Goal: Task Accomplishment & Management: Complete application form

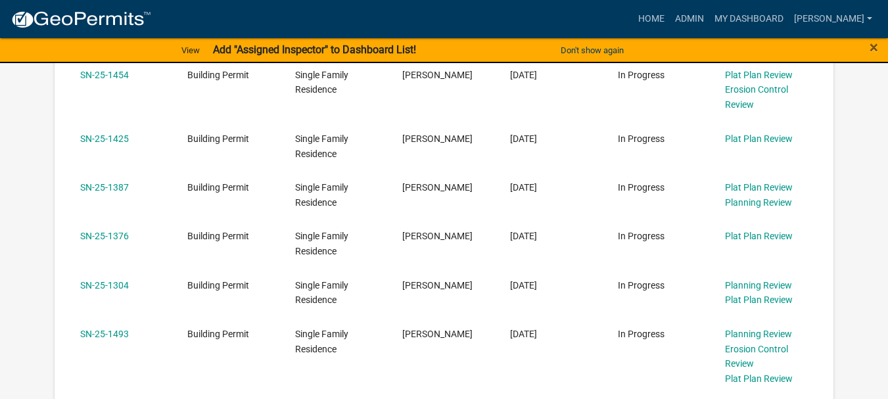
scroll to position [723, 0]
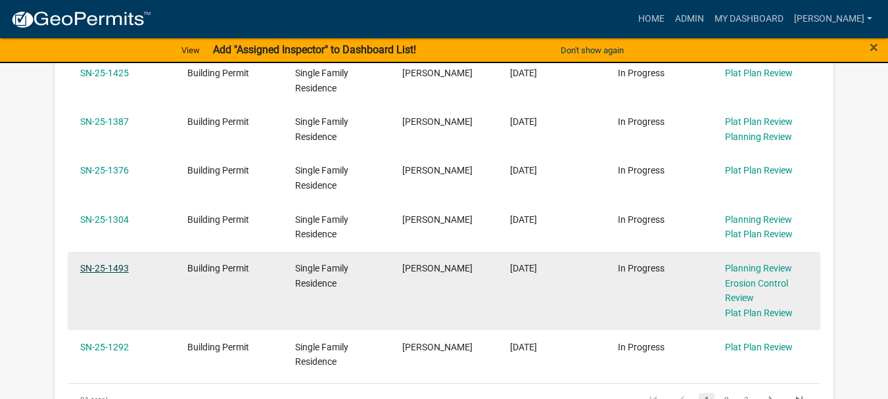
click at [121, 268] on link "SN-25-1493" at bounding box center [104, 268] width 49 height 11
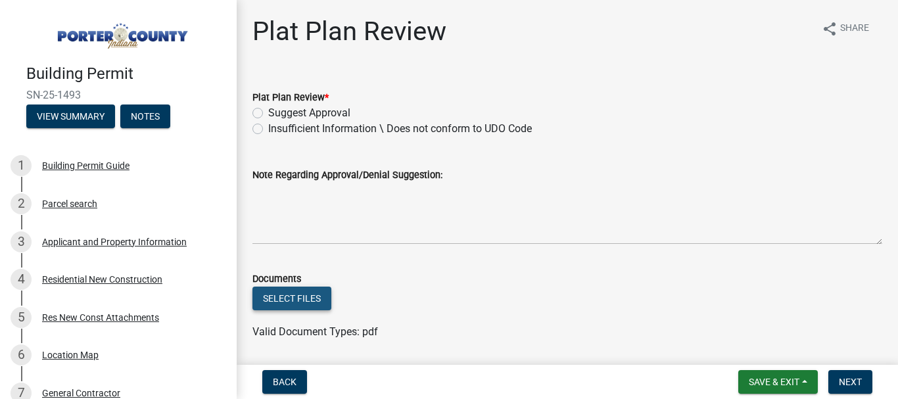
click at [308, 302] on button "Select files" at bounding box center [291, 299] width 79 height 24
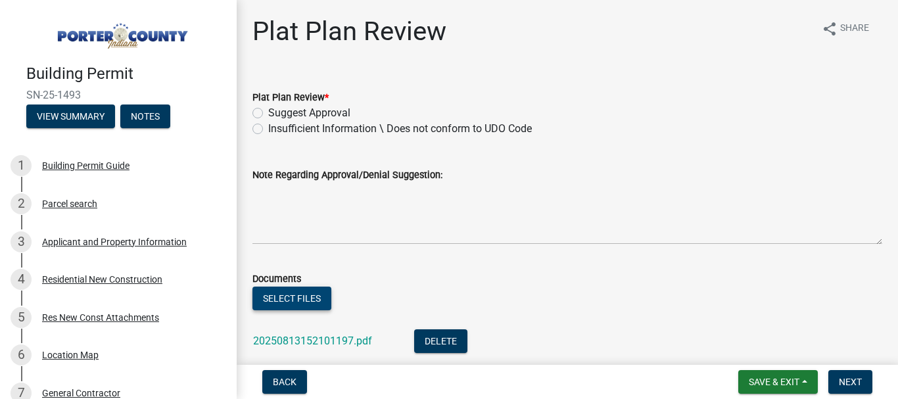
scroll to position [91, 0]
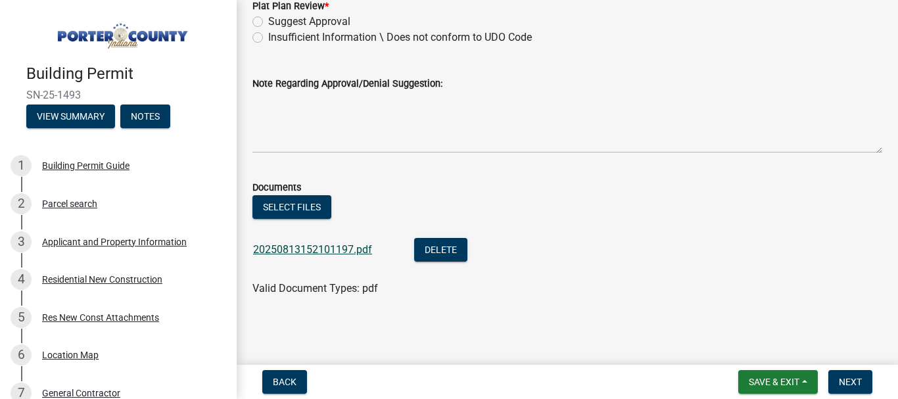
click at [299, 253] on link "20250813152101197.pdf" at bounding box center [312, 249] width 119 height 12
click at [268, 38] on label "Insufficient Information \ Does not conform to UDO Code" at bounding box center [400, 38] width 264 height 16
click at [268, 38] on input "Insufficient Information \ Does not conform to UDO Code" at bounding box center [272, 34] width 9 height 9
radio input "true"
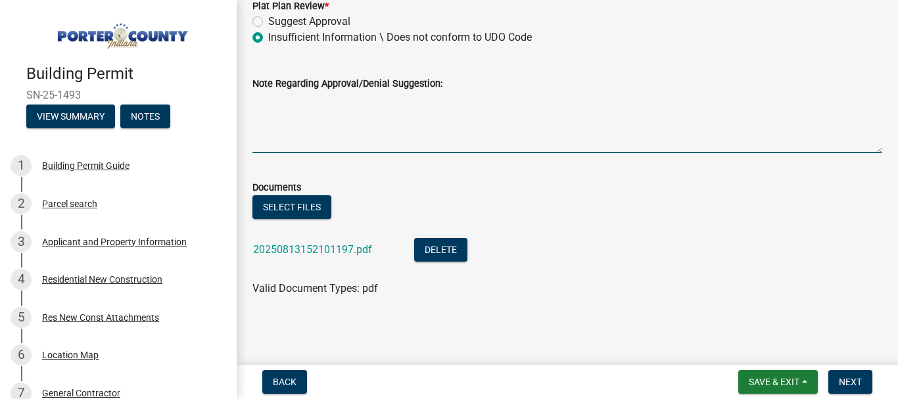
click at [262, 100] on textarea "Note Regarding Approval/Denial Suggestion:" at bounding box center [567, 122] width 630 height 62
type textarea "[DATE] RETURN for Info"
click at [784, 385] on span "Save & Exit" at bounding box center [774, 382] width 51 height 11
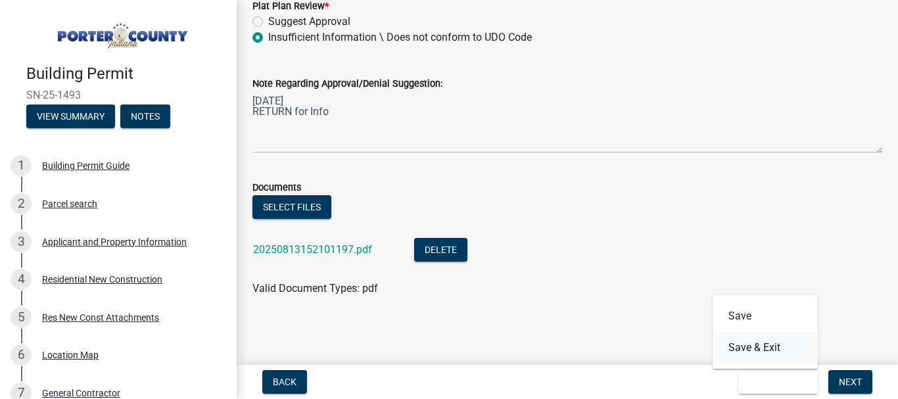
click at [752, 350] on button "Save & Exit" at bounding box center [765, 348] width 105 height 32
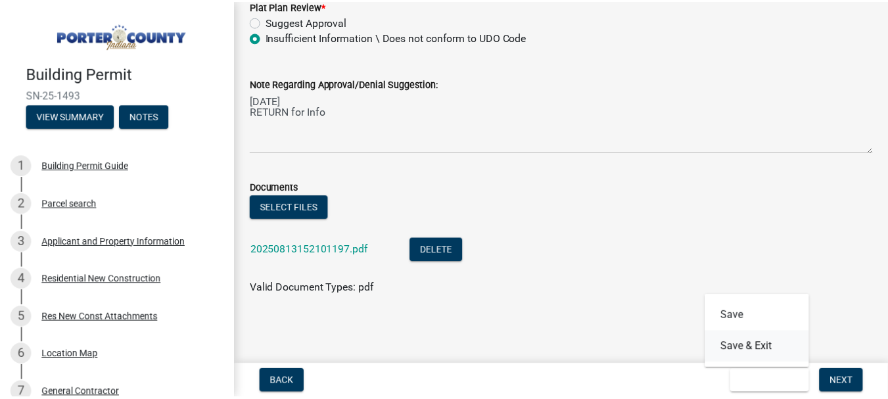
scroll to position [0, 0]
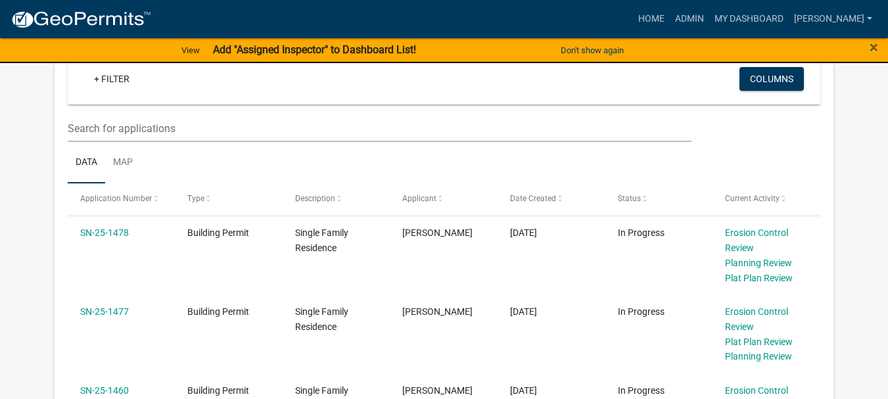
scroll to position [329, 0]
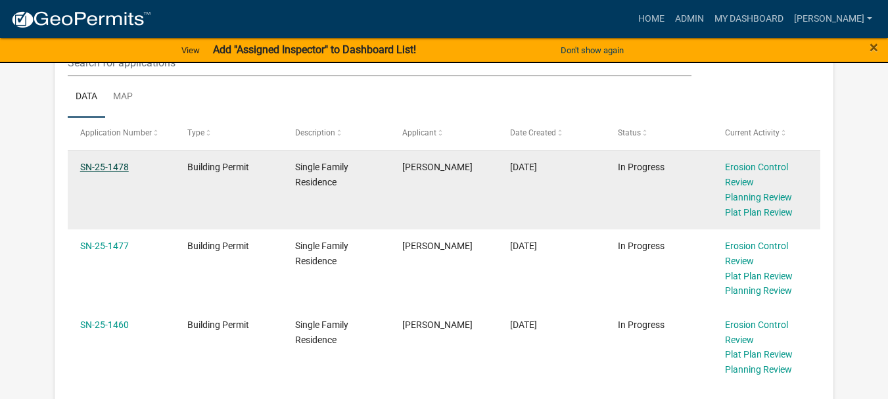
click at [122, 166] on link "SN-25-1478" at bounding box center [104, 167] width 49 height 11
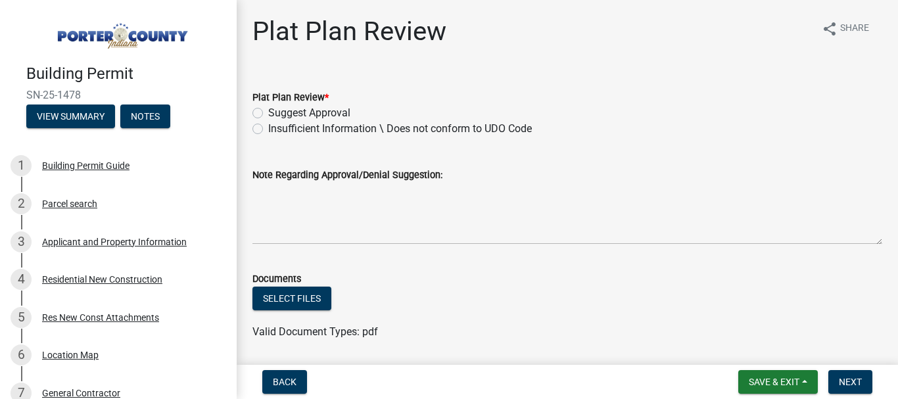
drag, startPoint x: 256, startPoint y: 130, endPoint x: 261, endPoint y: 140, distance: 11.8
click at [268, 130] on label "Insufficient Information \ Does not conform to UDO Code" at bounding box center [400, 129] width 264 height 16
click at [268, 130] on input "Insufficient Information \ Does not conform to UDO Code" at bounding box center [272, 125] width 9 height 9
radio input "true"
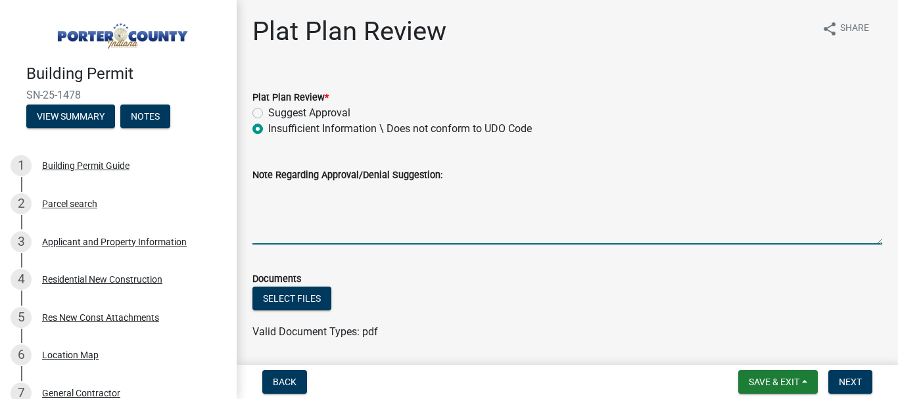
click at [261, 197] on textarea "Note Regarding Approval/Denial Suggestion:" at bounding box center [567, 214] width 630 height 62
type textarea "[DATE] RETURN for Info"
click at [291, 299] on button "Select files" at bounding box center [291, 299] width 79 height 24
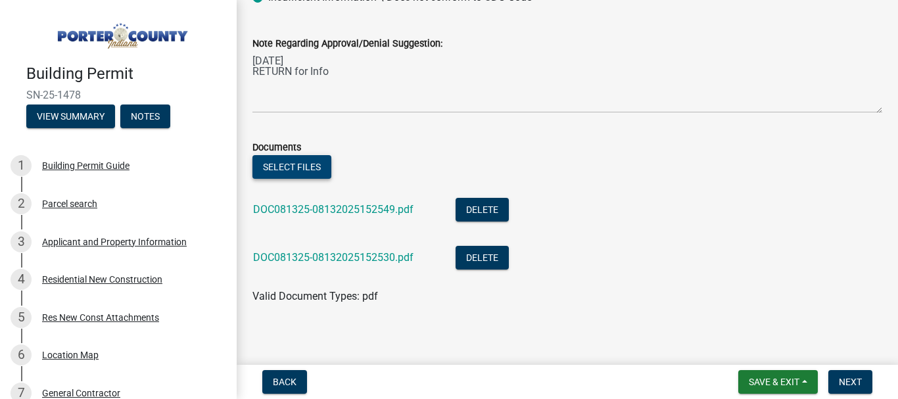
scroll to position [139, 0]
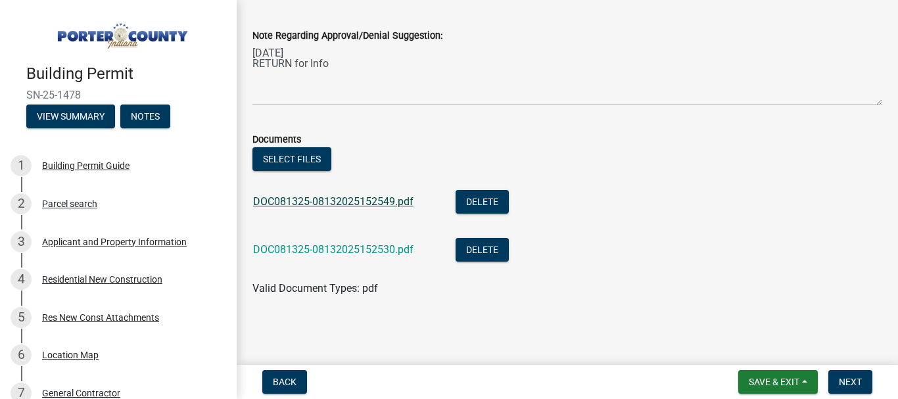
click at [345, 204] on link "DOC081325-08132025152549.pdf" at bounding box center [333, 201] width 160 height 12
click at [487, 202] on button "Delete" at bounding box center [482, 202] width 53 height 24
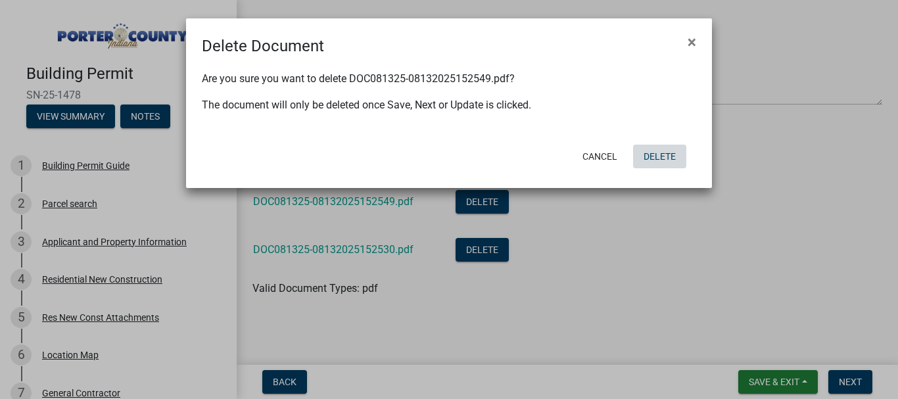
click at [659, 156] on button "Delete" at bounding box center [659, 157] width 53 height 24
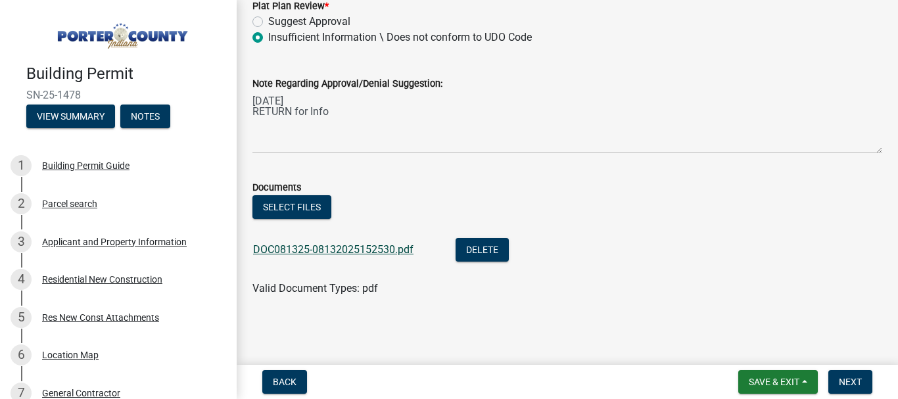
click at [344, 251] on link "DOC081325-08132025152530.pdf" at bounding box center [333, 249] width 160 height 12
click at [784, 379] on span "Save & Exit" at bounding box center [774, 382] width 51 height 11
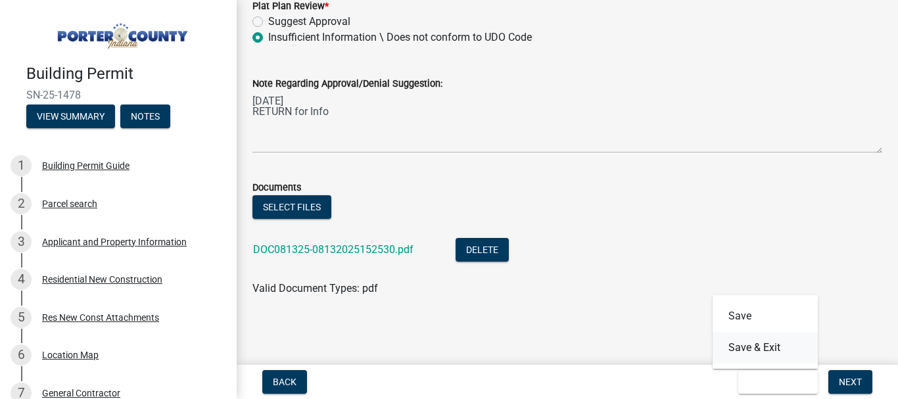
click at [757, 350] on button "Save & Exit" at bounding box center [765, 348] width 105 height 32
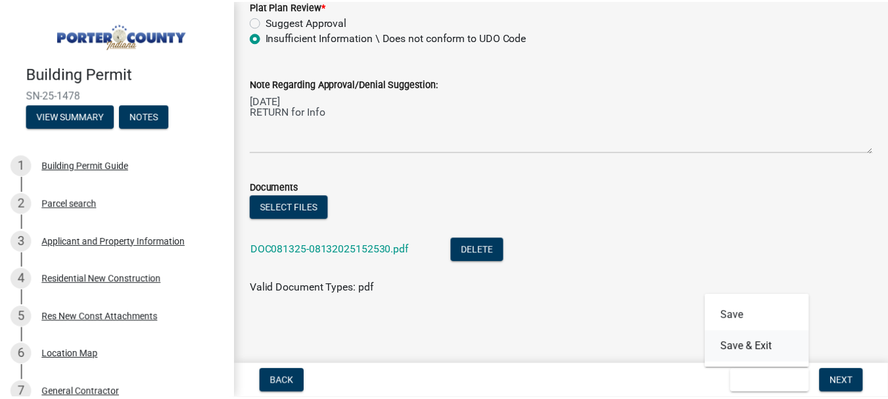
scroll to position [0, 0]
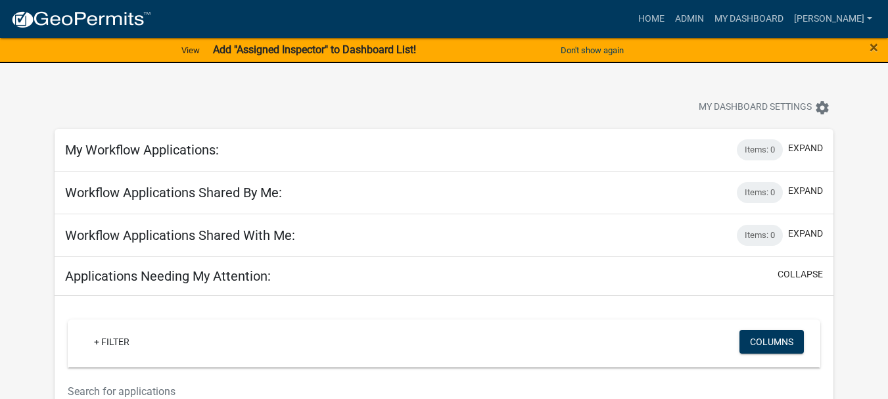
scroll to position [263, 0]
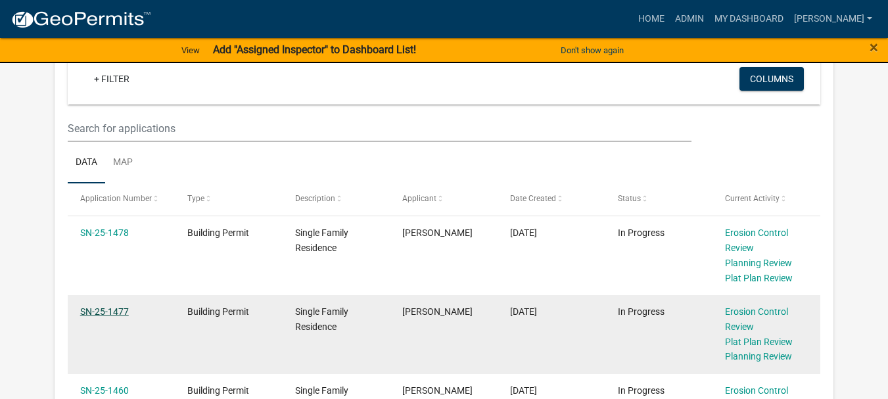
click at [105, 308] on link "SN-25-1477" at bounding box center [104, 311] width 49 height 11
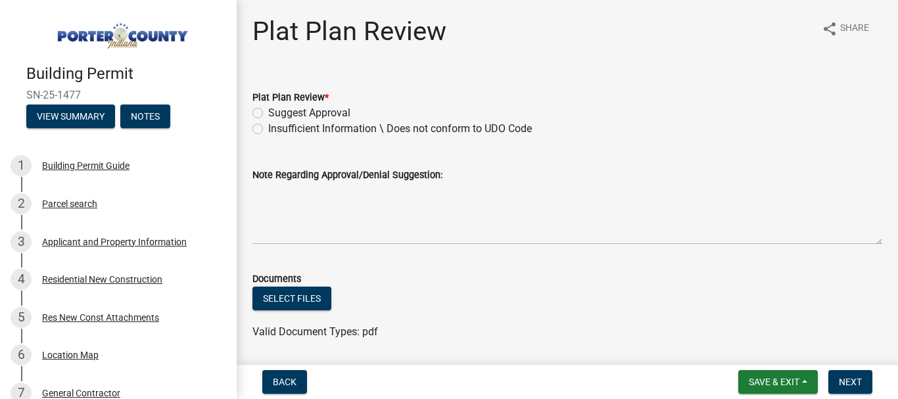
click at [268, 128] on label "Insufficient Information \ Does not conform to UDO Code" at bounding box center [400, 129] width 264 height 16
click at [268, 128] on input "Insufficient Information \ Does not conform to UDO Code" at bounding box center [272, 125] width 9 height 9
radio input "true"
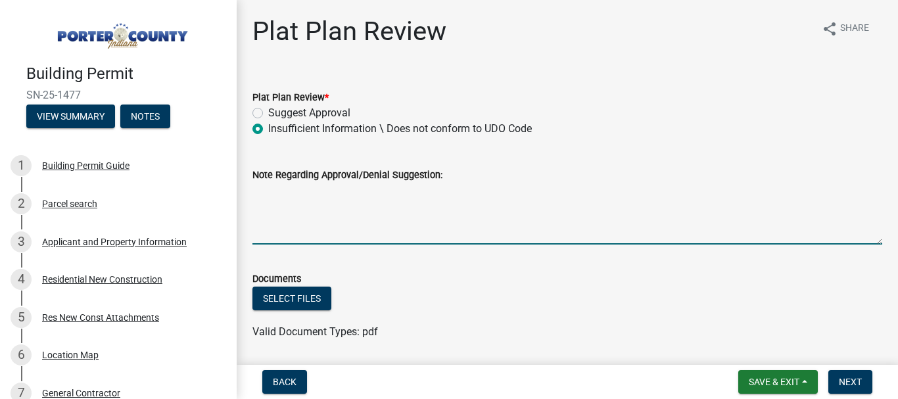
click at [259, 190] on textarea "Note Regarding Approval/Denial Suggestion:" at bounding box center [567, 214] width 630 height 62
type textarea "[DATE] RETURN for Info"
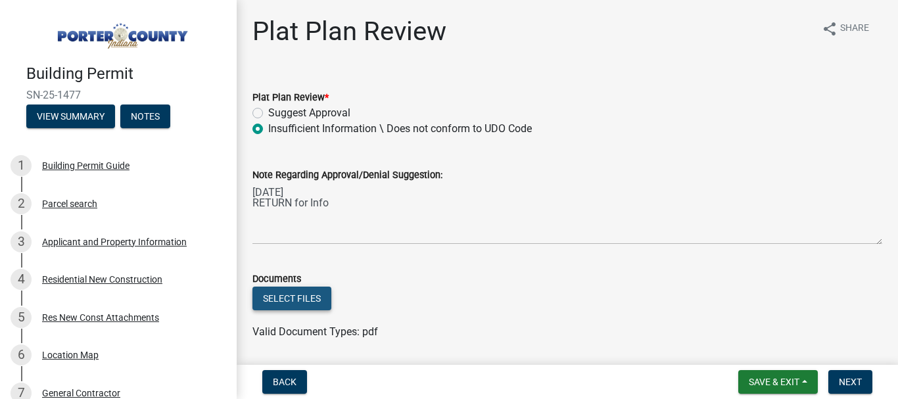
click at [289, 301] on button "Select files" at bounding box center [291, 299] width 79 height 24
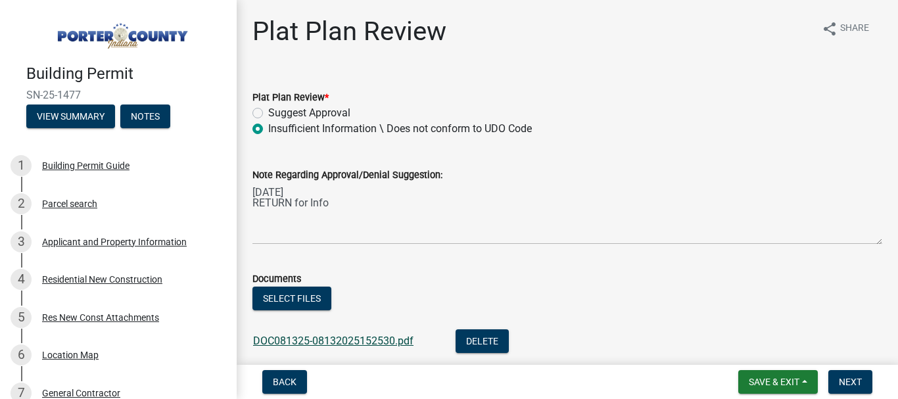
click at [358, 342] on link "DOC081325-08132025152530.pdf" at bounding box center [333, 341] width 160 height 12
click at [479, 337] on button "Delete" at bounding box center [482, 341] width 53 height 24
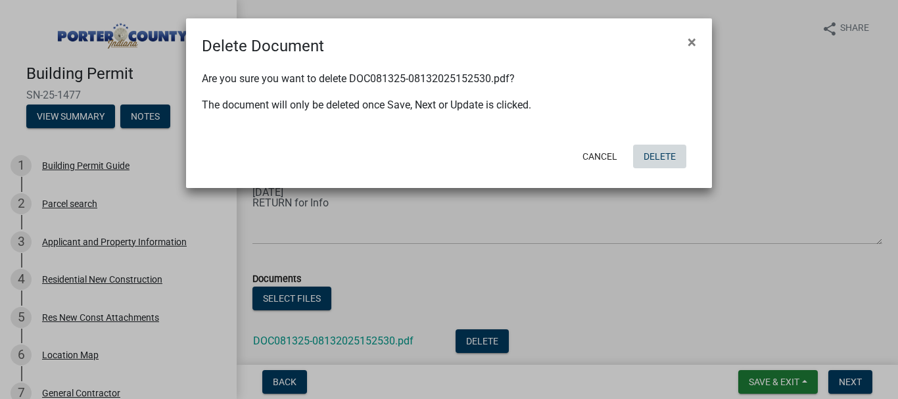
click at [661, 156] on button "Delete" at bounding box center [659, 157] width 53 height 24
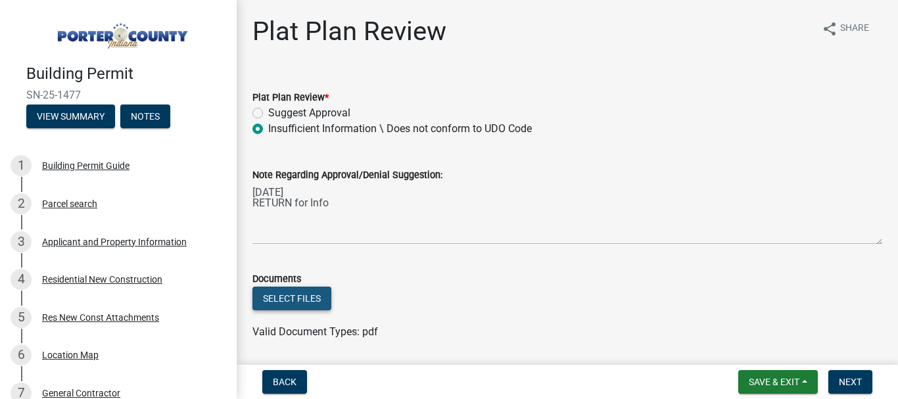
click at [300, 297] on button "Select files" at bounding box center [291, 299] width 79 height 24
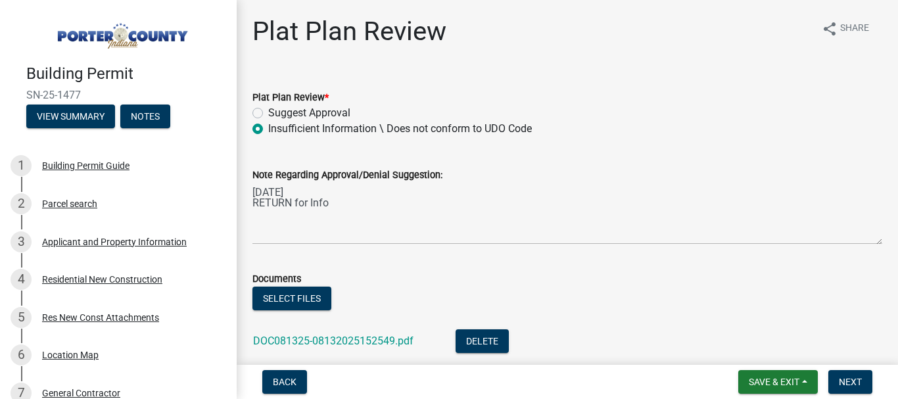
click at [373, 347] on div "DOC081325-08132025152549.pdf" at bounding box center [343, 342] width 181 height 27
click at [373, 344] on link "DOC081325-08132025152549.pdf" at bounding box center [333, 341] width 160 height 12
click at [775, 384] on span "Save & Exit" at bounding box center [774, 382] width 51 height 11
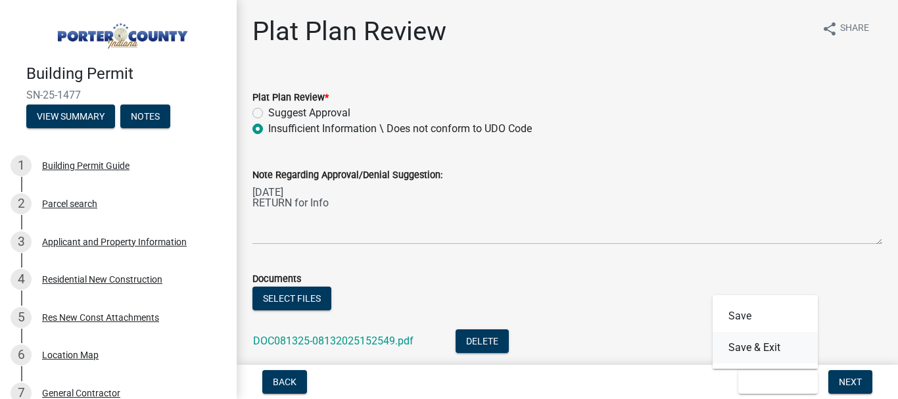
click at [761, 350] on button "Save & Exit" at bounding box center [765, 348] width 105 height 32
